Goal: Task Accomplishment & Management: Use online tool/utility

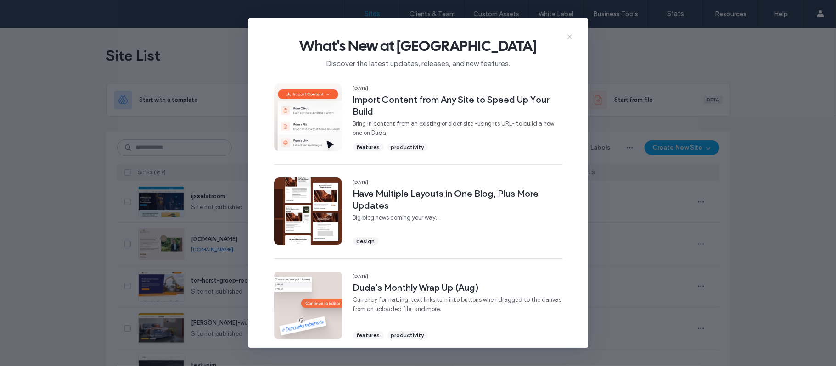
click at [573, 37] on icon at bounding box center [569, 36] width 7 height 7
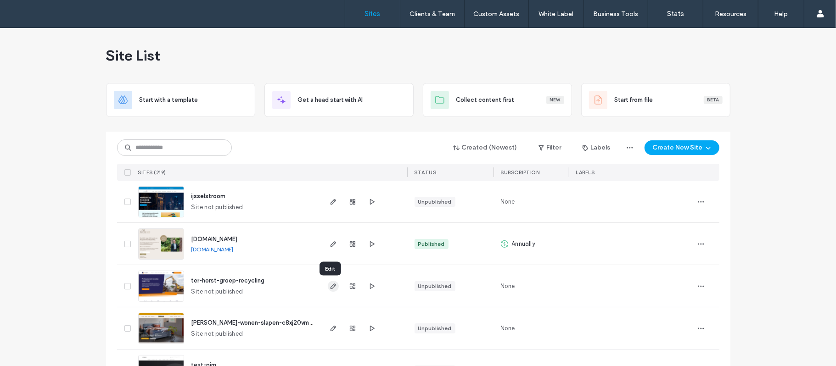
click at [329, 285] on icon "button" at bounding box center [332, 286] width 7 height 7
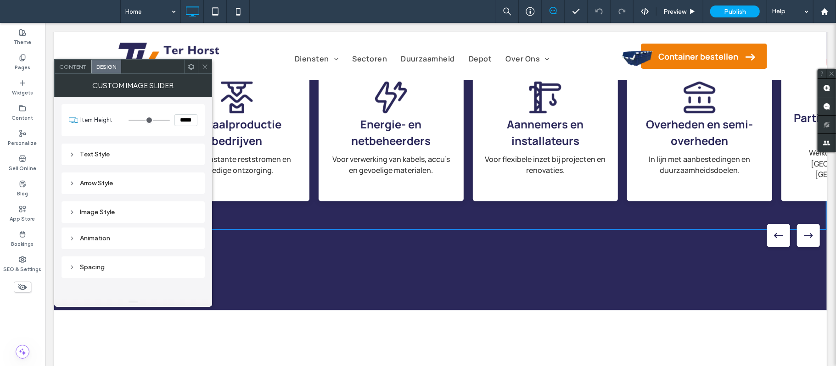
scroll to position [1101, 0]
click at [149, 210] on div "Image Style" at bounding box center [133, 212] width 128 height 8
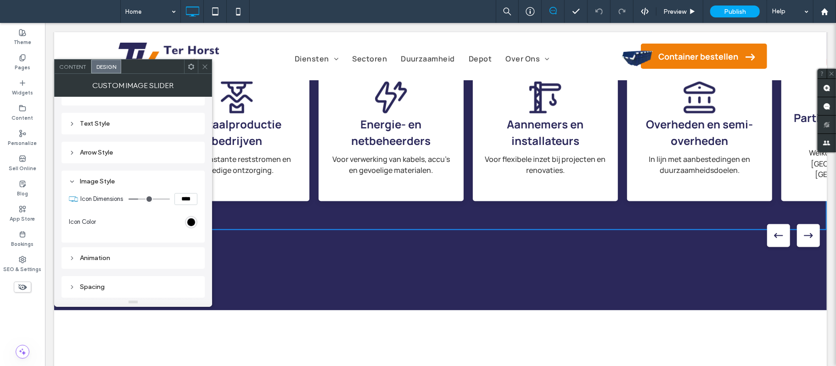
scroll to position [0, 0]
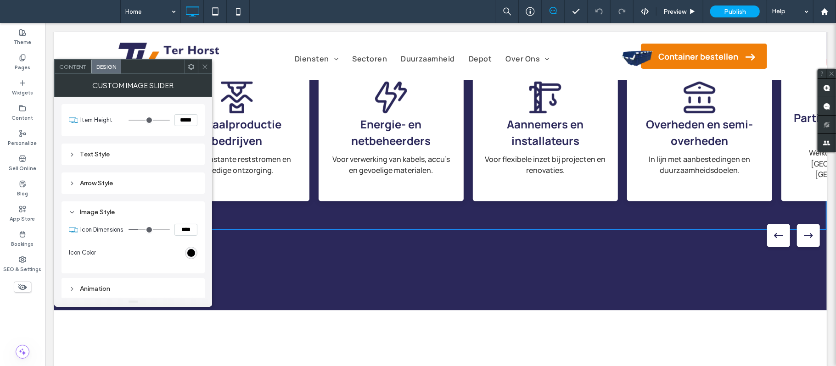
click at [128, 186] on div "Arrow Style" at bounding box center [133, 183] width 128 height 8
click at [107, 153] on div "Text Style" at bounding box center [133, 155] width 128 height 8
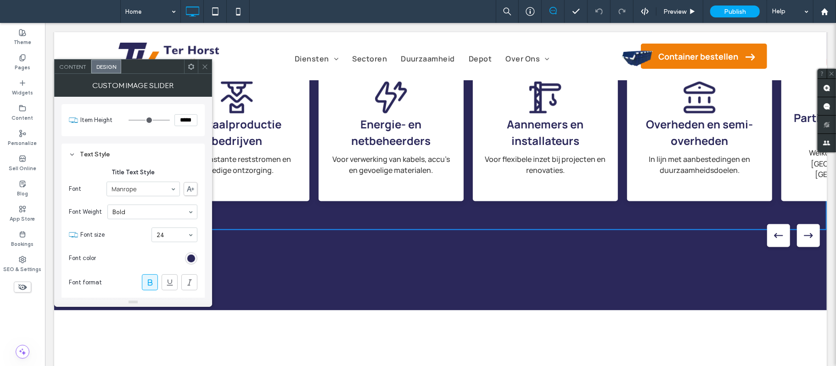
click at [61, 64] on span "Content" at bounding box center [72, 66] width 27 height 7
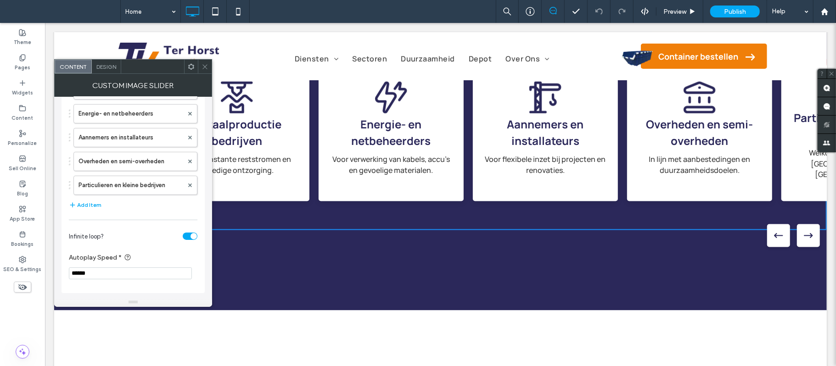
scroll to position [76, 0]
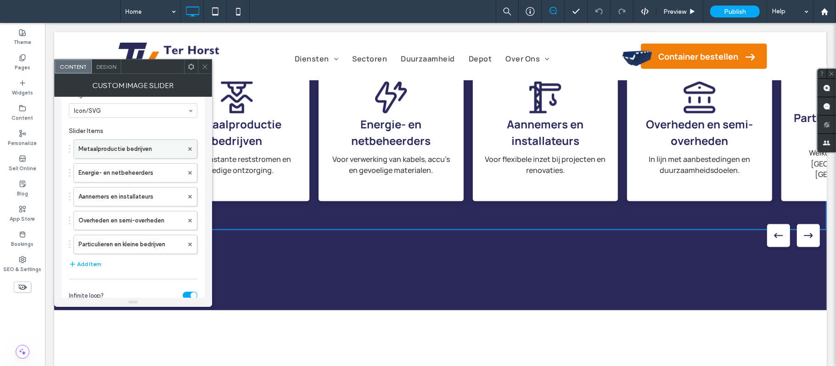
click at [117, 154] on label "Metaalproductie bedrijven" at bounding box center [130, 149] width 105 height 18
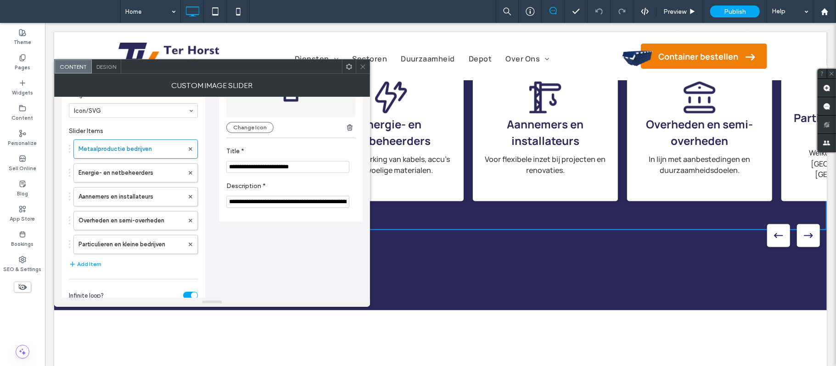
click at [118, 69] on div "Design" at bounding box center [106, 67] width 29 height 14
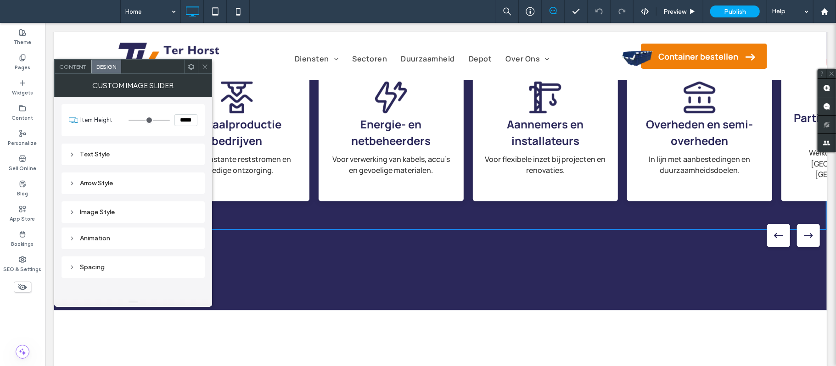
click at [129, 244] on div "Animation" at bounding box center [133, 238] width 128 height 12
click at [133, 213] on div "Image Style" at bounding box center [133, 212] width 128 height 8
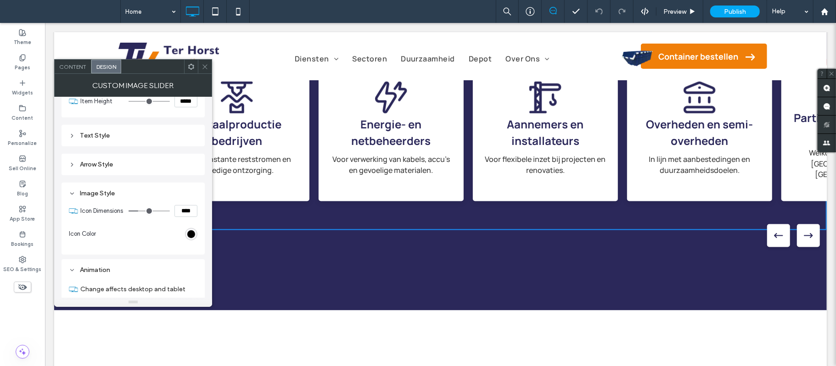
scroll to position [0, 0]
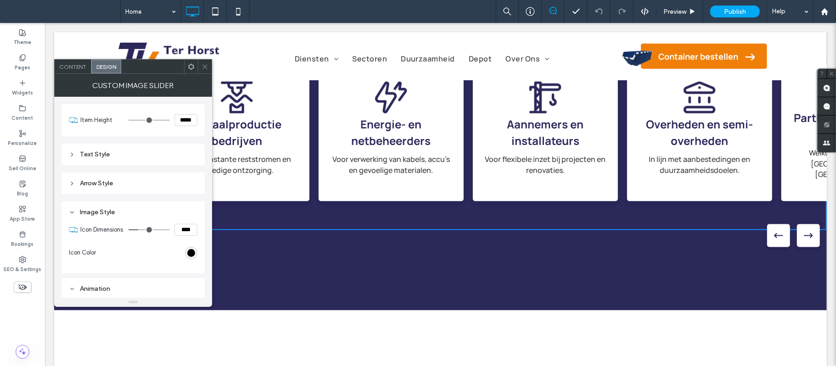
click at [151, 189] on div "Arrow Style" at bounding box center [133, 183] width 128 height 12
click at [201, 64] on div at bounding box center [205, 67] width 14 height 14
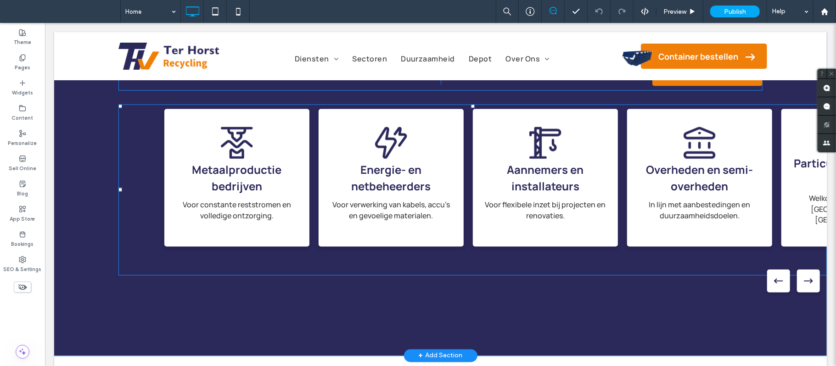
scroll to position [979, 0]
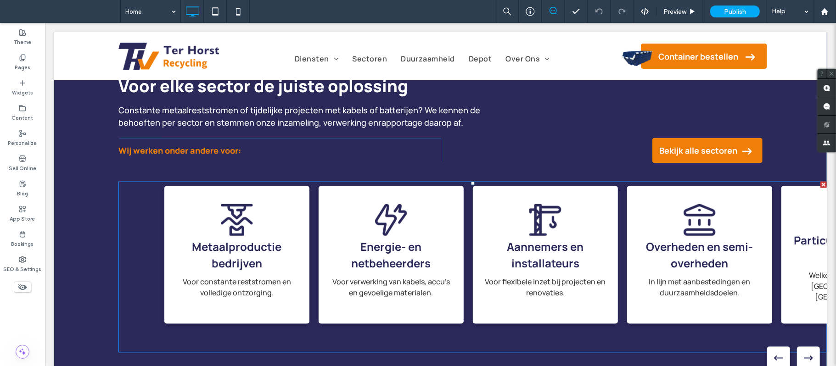
click at [270, 204] on span at bounding box center [472, 266] width 708 height 171
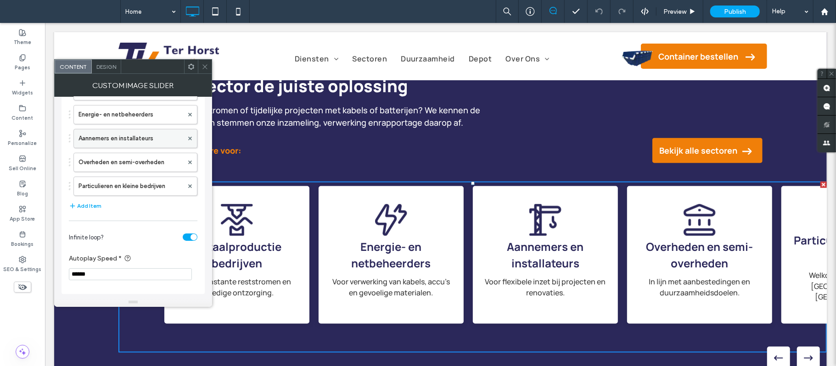
scroll to position [138, 0]
click at [199, 65] on div at bounding box center [205, 67] width 14 height 14
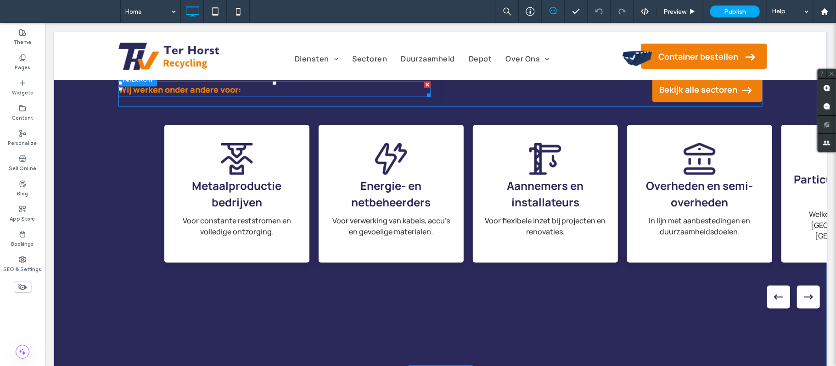
scroll to position [979, 0]
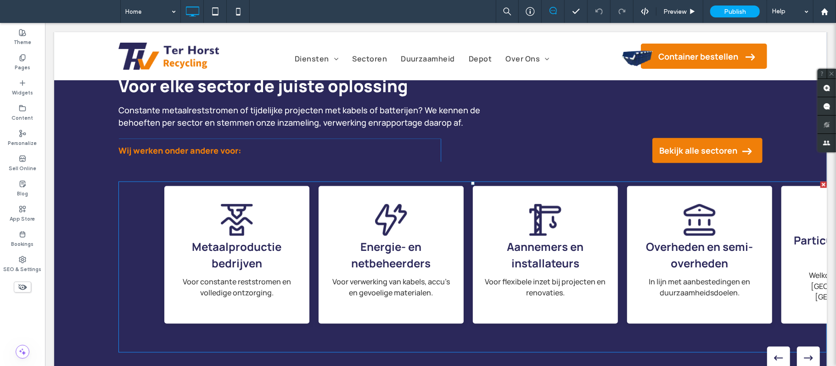
click at [297, 213] on span at bounding box center [472, 266] width 708 height 171
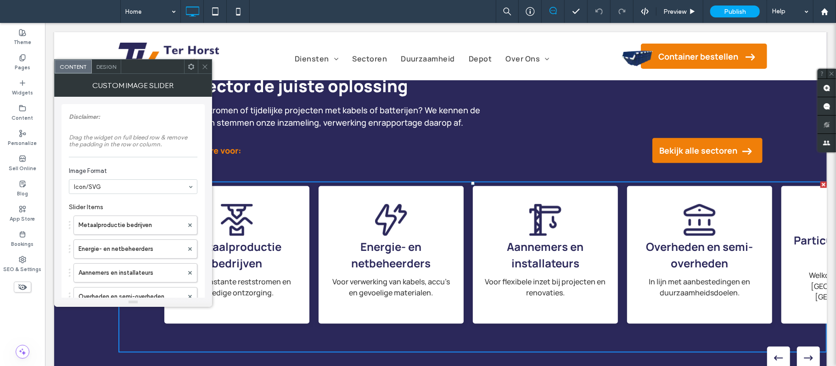
click at [113, 64] on span "Design" at bounding box center [106, 66] width 20 height 7
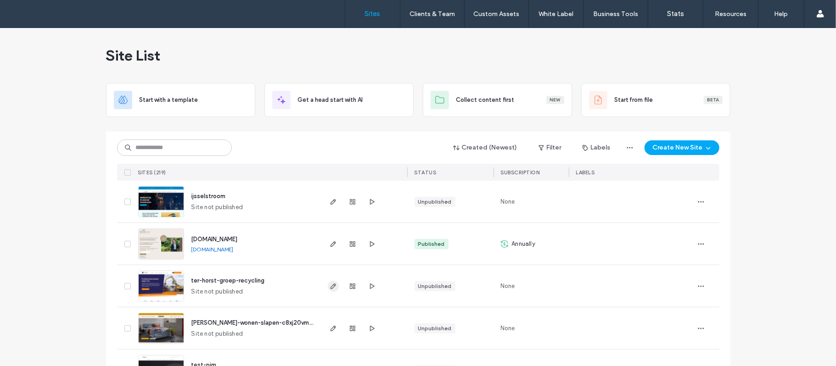
click at [329, 286] on icon "button" at bounding box center [332, 286] width 7 height 7
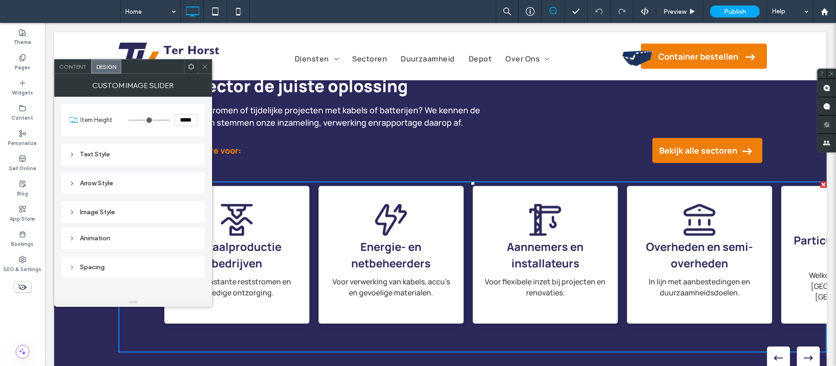
click at [121, 190] on div "Arrow Style" at bounding box center [132, 184] width 143 height 22
click at [118, 185] on div "Arrow Style" at bounding box center [133, 183] width 128 height 8
click at [134, 184] on div "Arrow Style" at bounding box center [133, 183] width 128 height 8
click at [140, 154] on div "Text Style" at bounding box center [133, 155] width 128 height 8
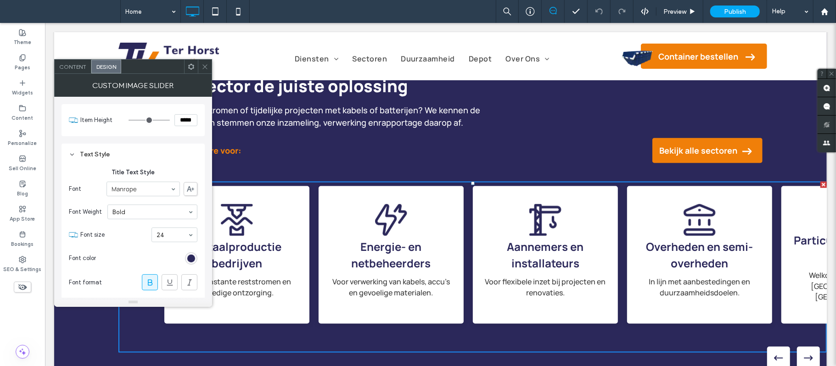
drag, startPoint x: 140, startPoint y: 154, endPoint x: 122, endPoint y: 193, distance: 42.5
click at [122, 193] on div "Text Style Title Text Style Font Manrope Font Weight Bold Font size 24 Font col…" at bounding box center [133, 341] width 128 height 387
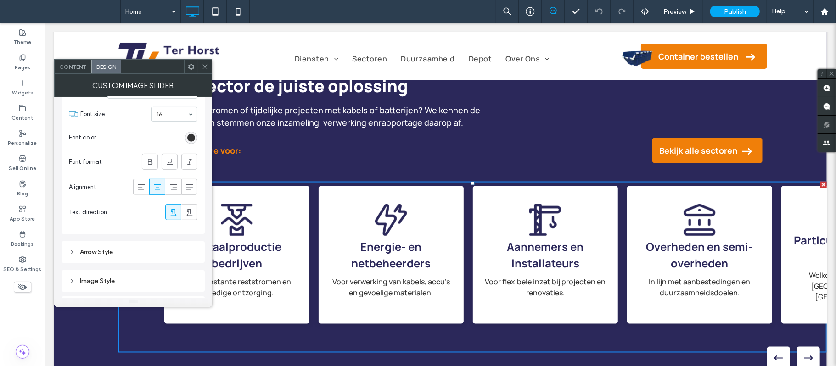
scroll to position [357, 0]
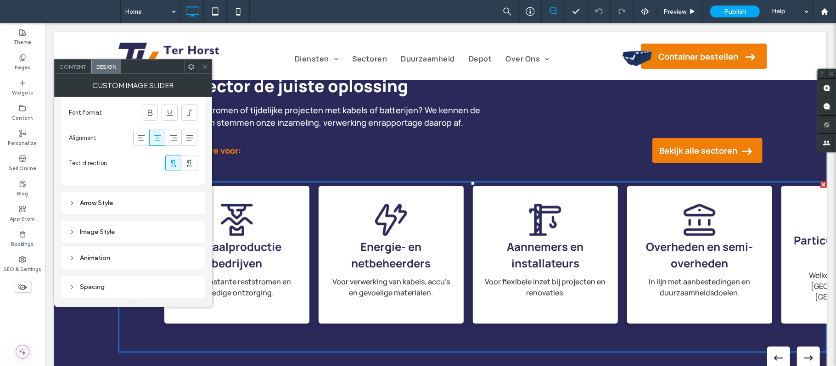
click at [102, 235] on div "Image Style" at bounding box center [133, 232] width 128 height 8
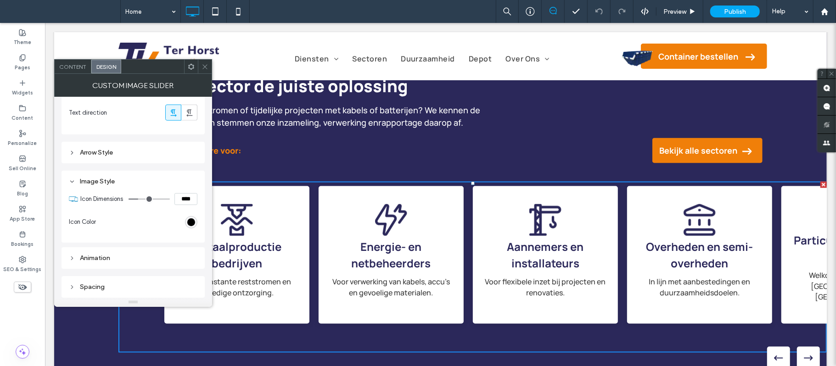
click at [70, 180] on div "Image Style" at bounding box center [133, 181] width 128 height 12
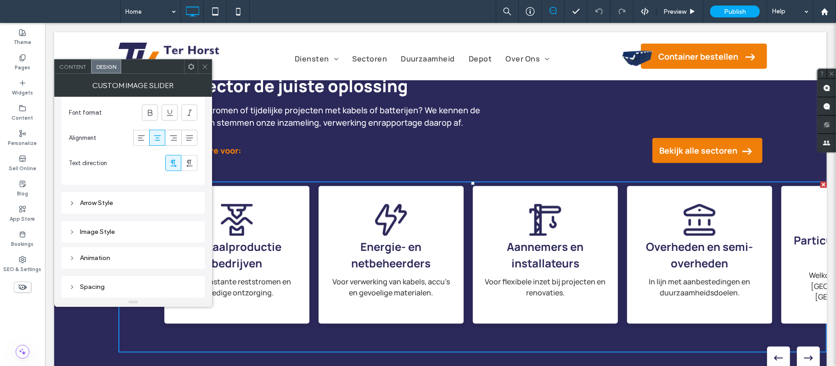
scroll to position [174, 0]
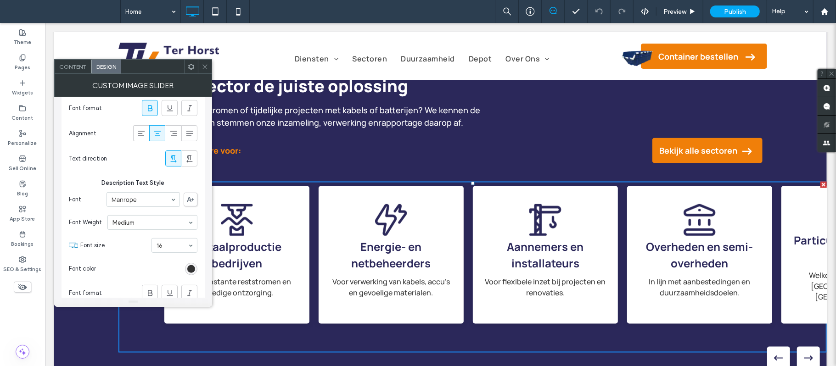
drag, startPoint x: 93, startPoint y: 184, endPoint x: 74, endPoint y: 184, distance: 18.8
click at [74, 184] on span "Description Text Style" at bounding box center [133, 183] width 128 height 9
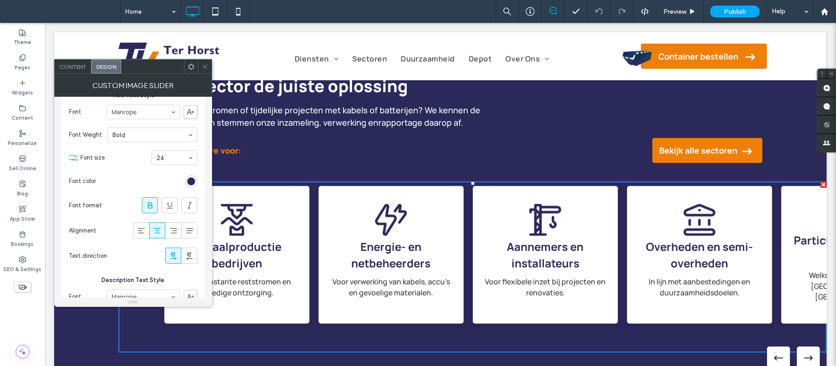
scroll to position [0, 0]
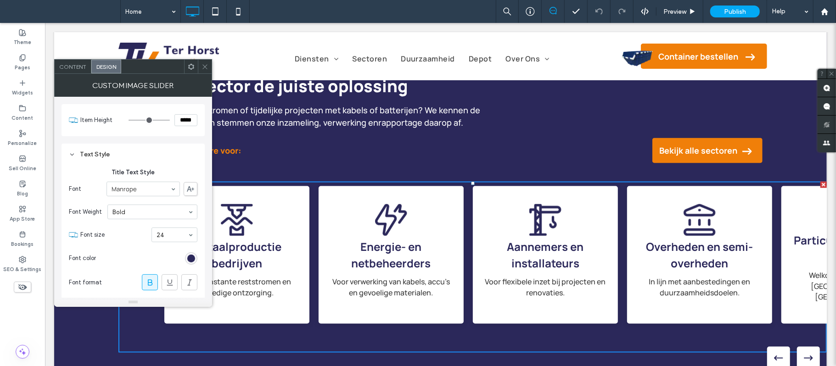
click at [96, 162] on div "Title Text Style Font Manrope Font Weight Bold Font size 24 Font color Font for…" at bounding box center [133, 253] width 128 height 185
click at [100, 158] on div "Text Style" at bounding box center [133, 155] width 128 height 8
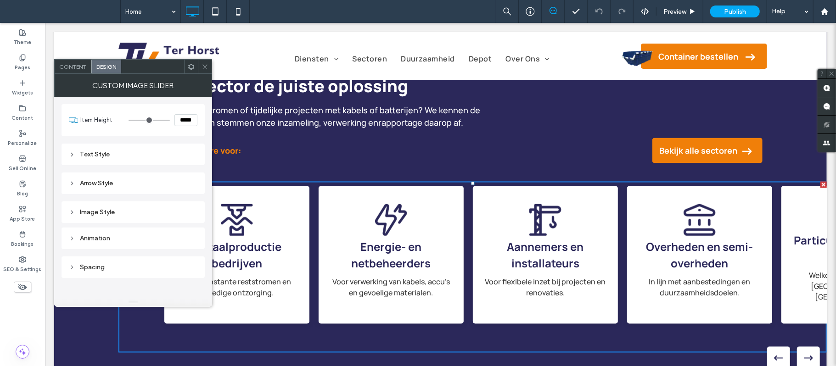
click at [204, 67] on icon at bounding box center [204, 66] width 7 height 7
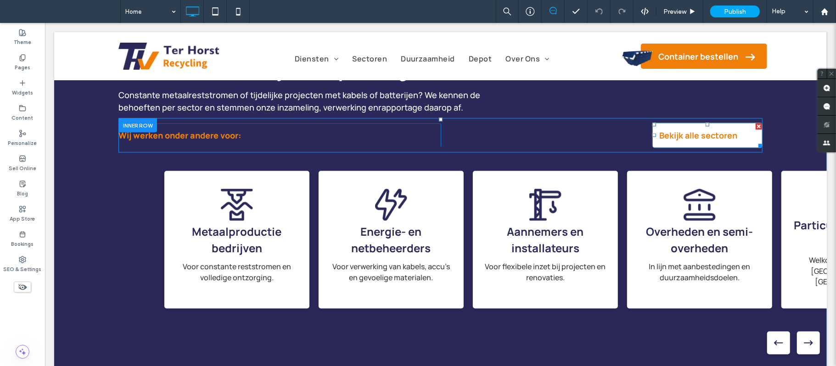
scroll to position [979, 0]
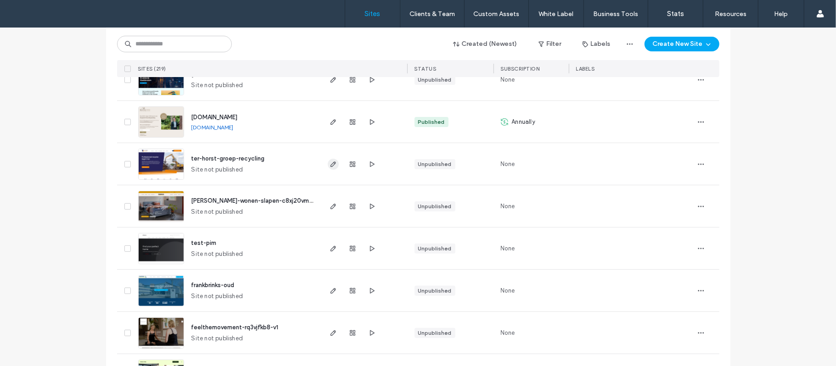
click at [329, 162] on icon "button" at bounding box center [332, 164] width 7 height 7
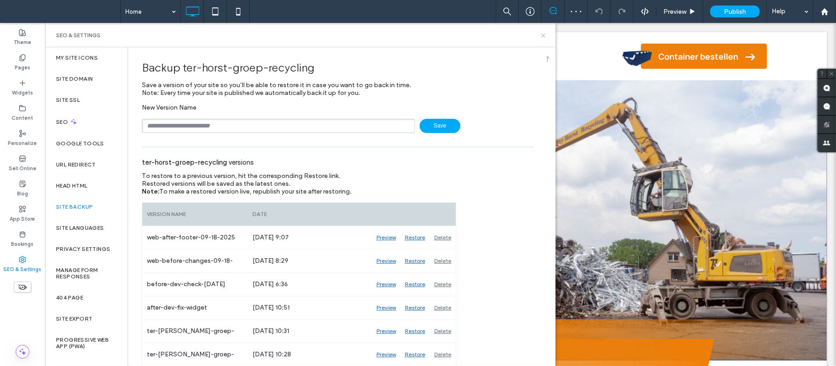
click at [546, 35] on icon at bounding box center [543, 35] width 7 height 7
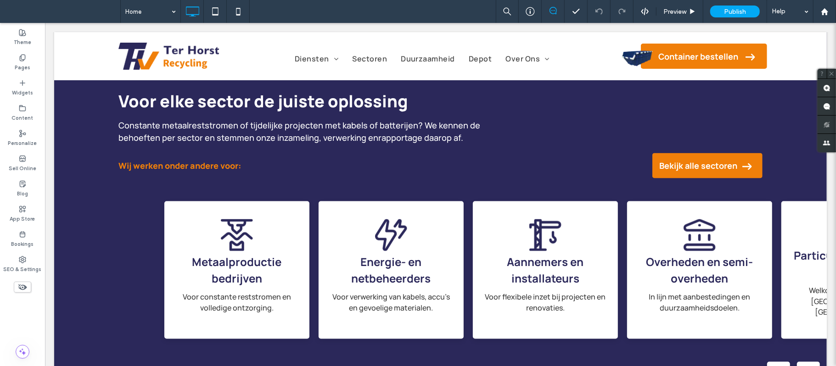
scroll to position [1040, 0]
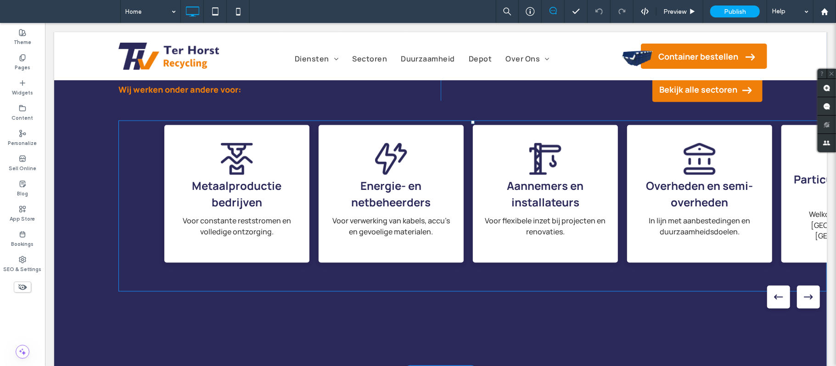
click at [428, 239] on span at bounding box center [472, 205] width 708 height 171
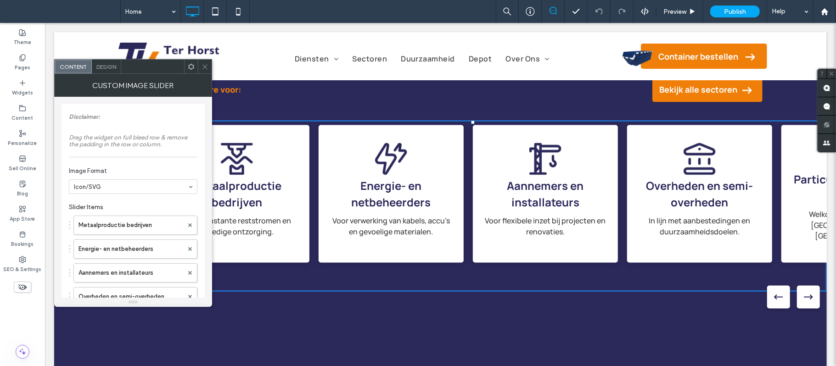
click at [105, 69] on span "Design" at bounding box center [106, 66] width 20 height 7
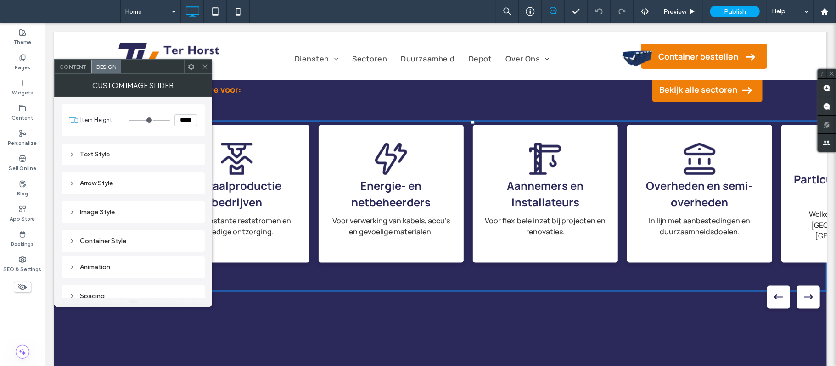
scroll to position [10, 0]
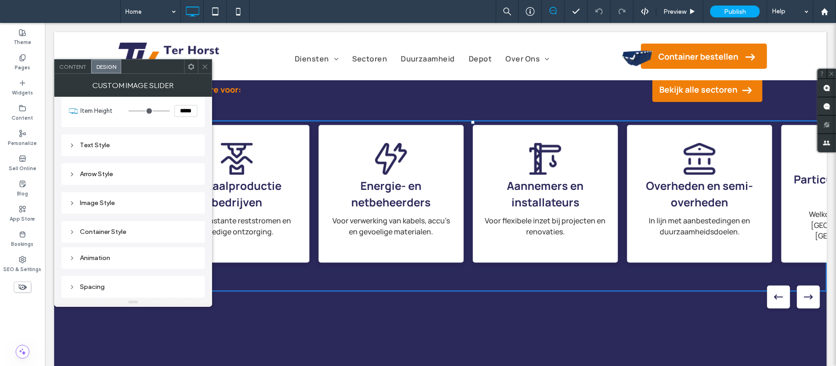
click at [105, 228] on div "Container Style" at bounding box center [133, 232] width 128 height 8
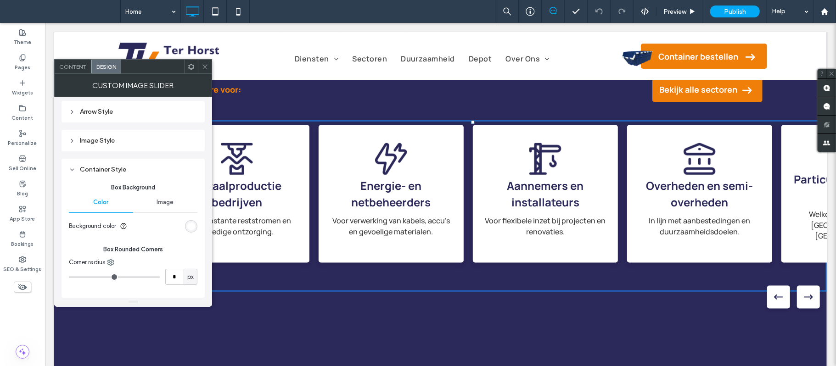
scroll to position [128, 0]
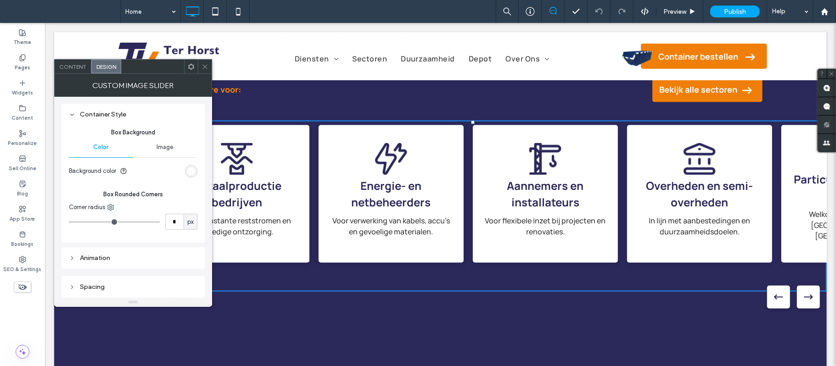
click at [191, 173] on div "rgb(255, 255, 255)" at bounding box center [191, 172] width 8 height 8
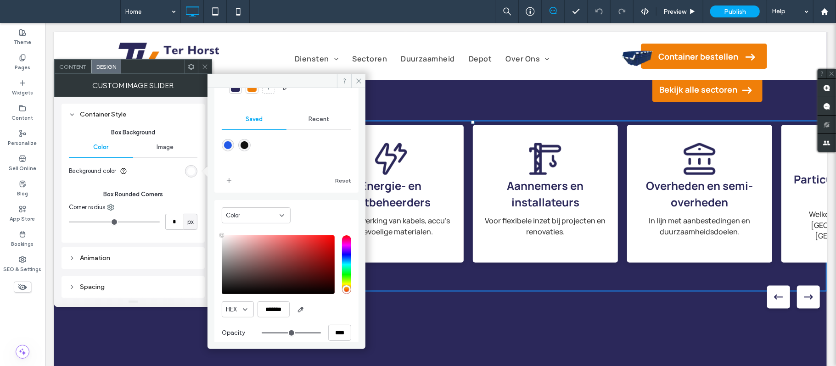
scroll to position [59, 0]
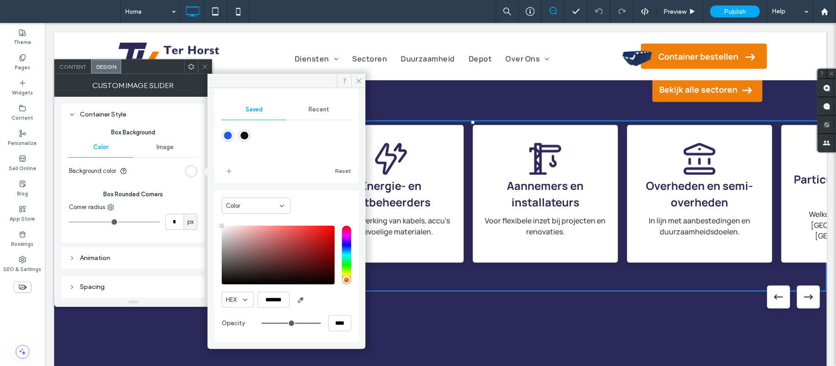
click at [162, 174] on section "Background color" at bounding box center [133, 171] width 128 height 23
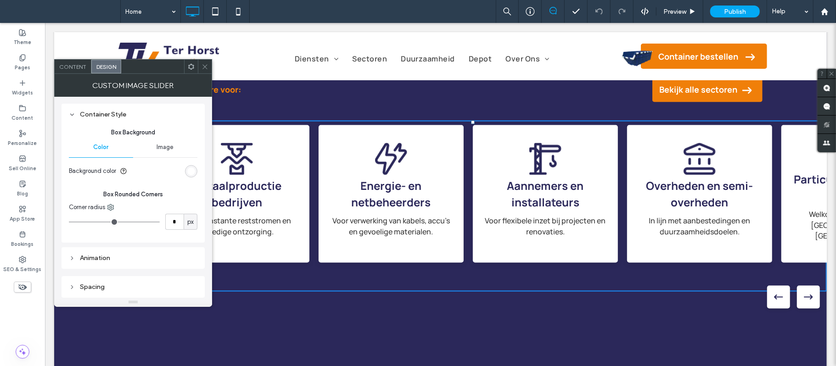
click at [189, 171] on div "rgb(255, 255, 255)" at bounding box center [191, 172] width 8 height 8
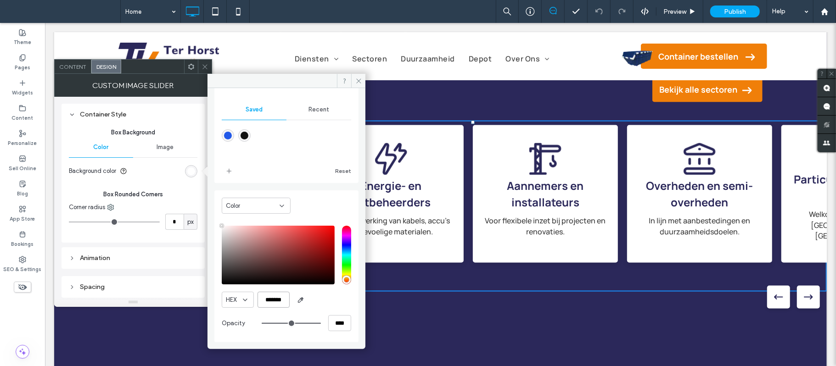
click at [270, 302] on input "*******" at bounding box center [273, 300] width 32 height 16
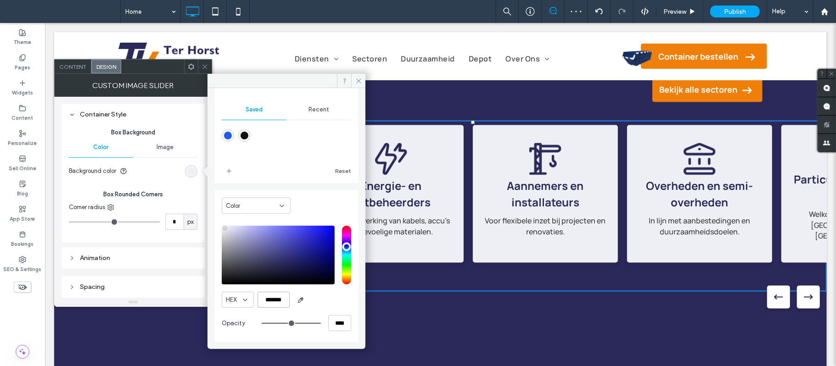
type input "*******"
click at [186, 199] on span "Box Rounded Corners" at bounding box center [133, 194] width 128 height 9
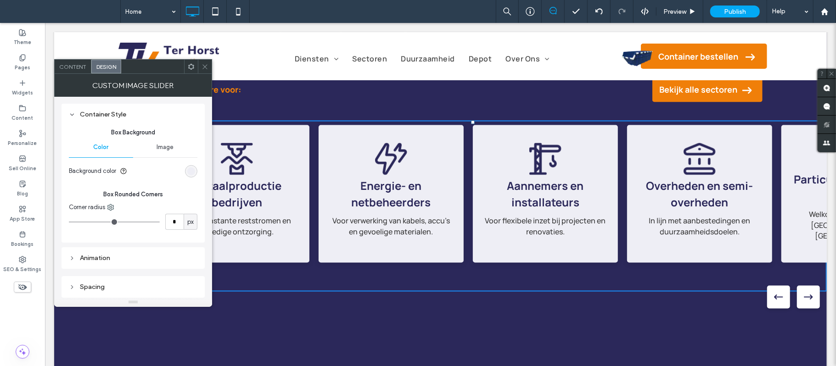
click at [205, 61] on span at bounding box center [204, 67] width 7 height 14
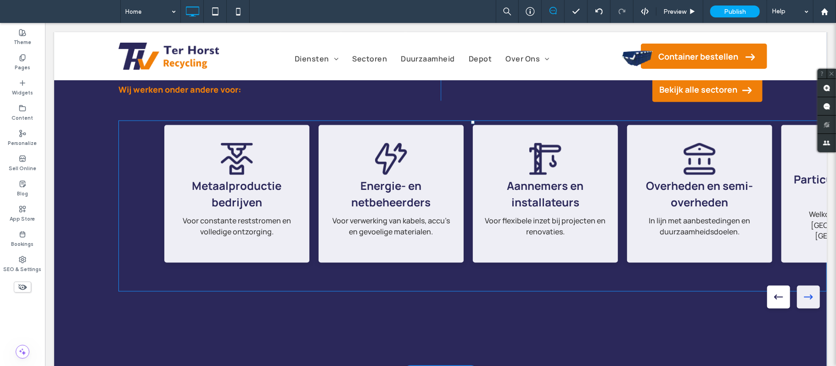
click at [807, 300] on div "Next slide" at bounding box center [807, 296] width 23 height 23
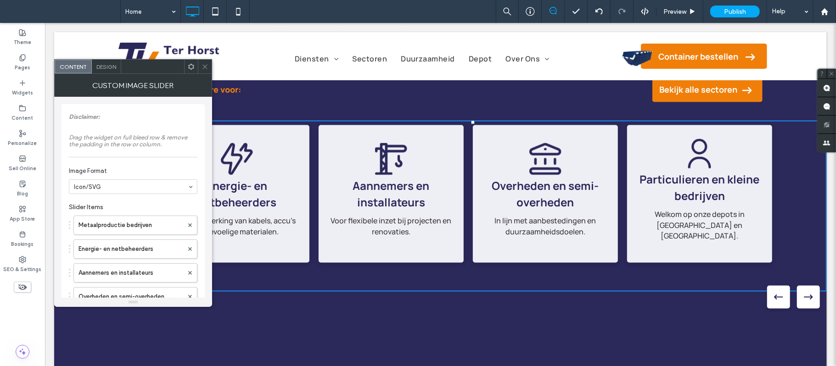
click at [101, 70] on div "Design" at bounding box center [106, 67] width 29 height 14
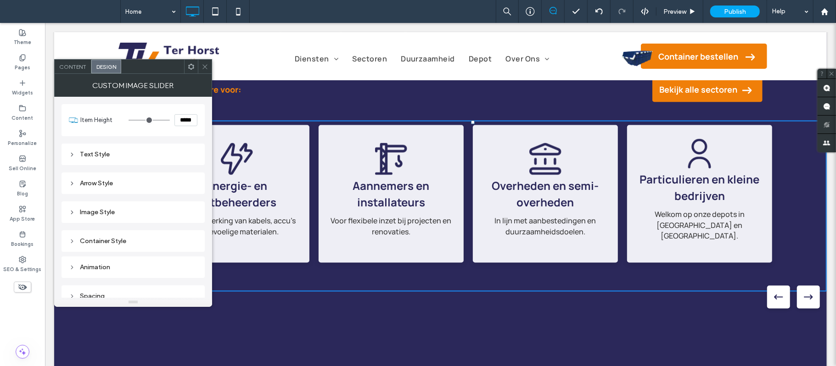
scroll to position [10, 0]
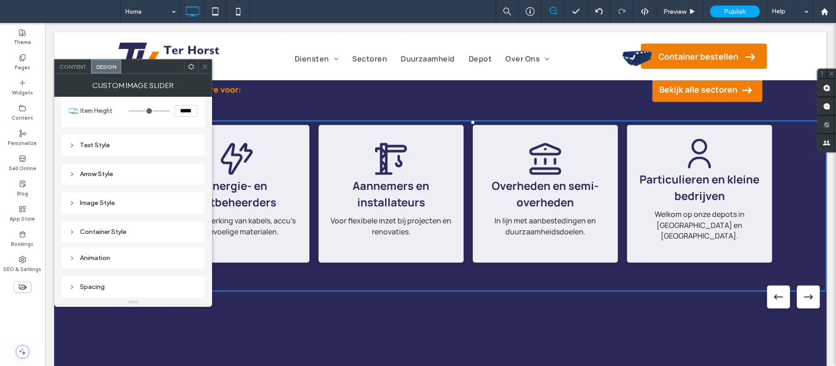
click at [127, 171] on div "Arrow Style" at bounding box center [133, 174] width 128 height 8
click at [193, 193] on div "#ffffff" at bounding box center [191, 191] width 8 height 8
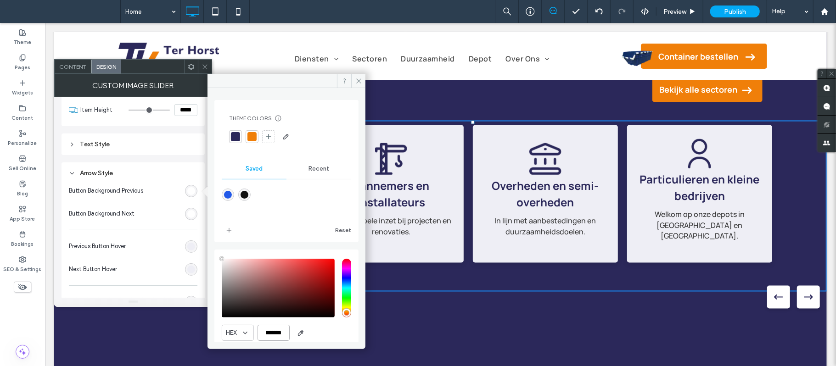
click at [281, 333] on div "HEX ******* Opacity ****" at bounding box center [286, 312] width 129 height 117
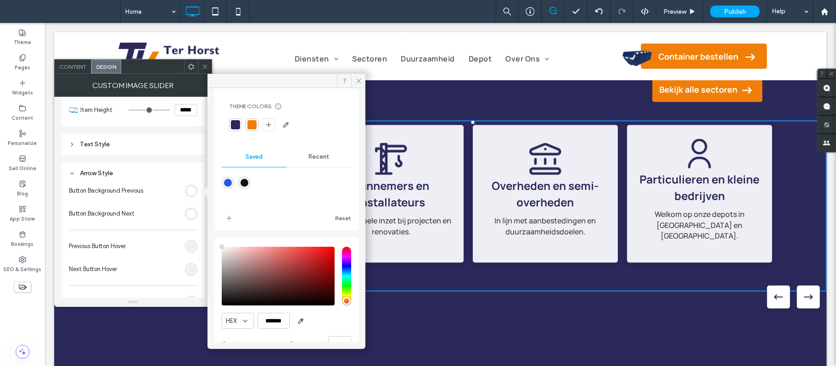
click at [281, 333] on div "HEX ******* Opacity ****" at bounding box center [286, 300] width 129 height 117
click at [285, 318] on input "*******" at bounding box center [273, 321] width 32 height 16
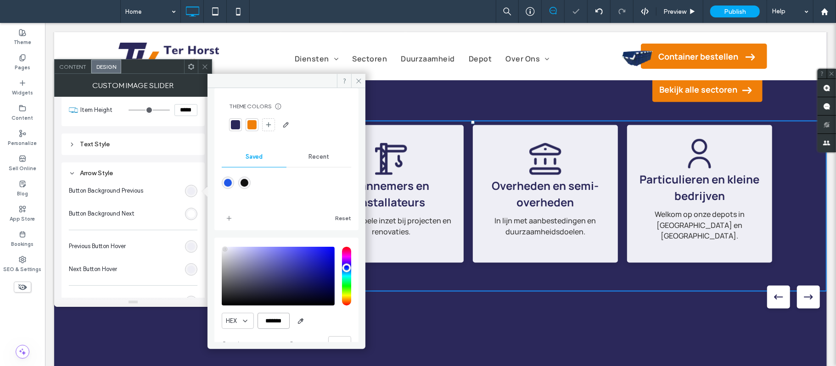
type input "*******"
click at [321, 324] on div "HEX *******" at bounding box center [286, 321] width 129 height 16
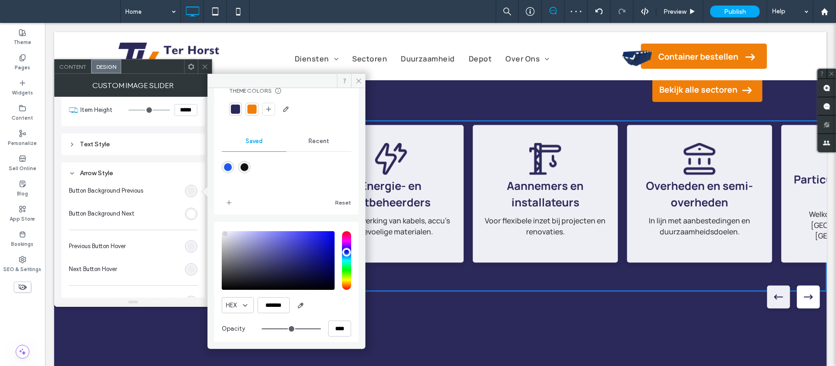
scroll to position [34, 0]
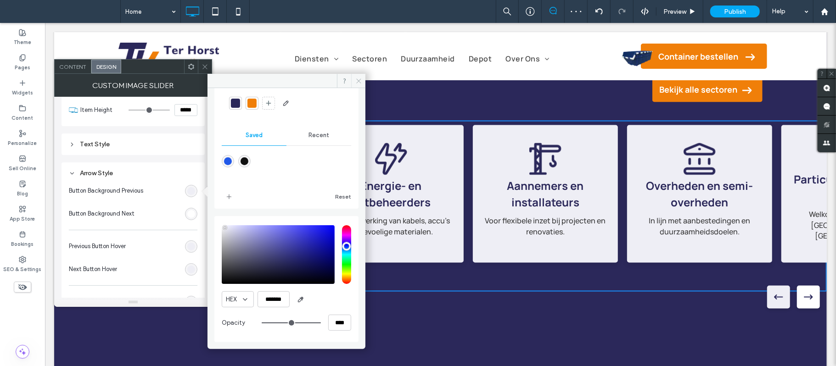
click at [355, 80] on icon at bounding box center [358, 81] width 7 height 7
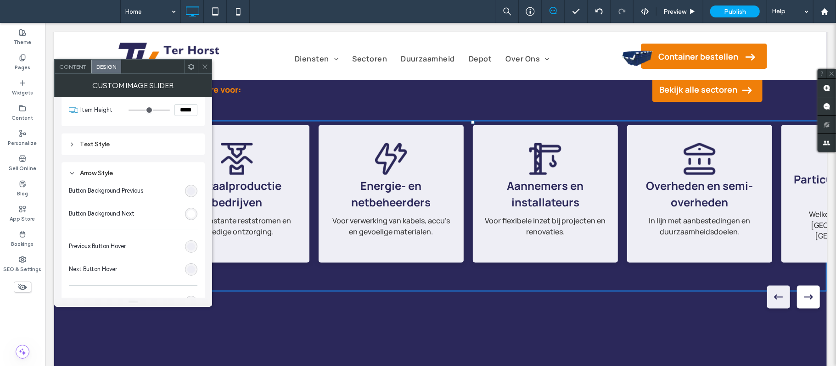
click at [204, 68] on use at bounding box center [204, 66] width 5 height 5
